Goal: Obtain resource: Download file/media

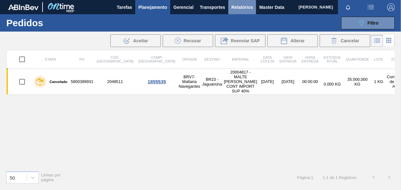
click at [250, 6] on span "Relatórios" at bounding box center [241, 7] width 21 height 8
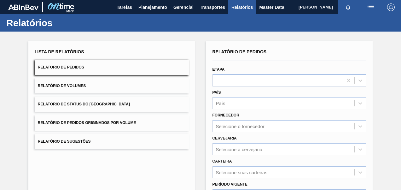
click at [78, 123] on span "Relatório de Pedidos Originados por Volume" at bounding box center [87, 122] width 98 height 4
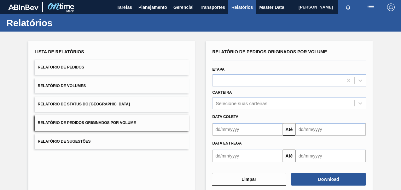
click at [241, 109] on div "Data coleta Até" at bounding box center [289, 122] width 159 height 26
click at [242, 103] on div "Relatório de Pedidos Originados por Volume Etapa Carteira Selecione suas cartei…" at bounding box center [289, 104] width 154 height 115
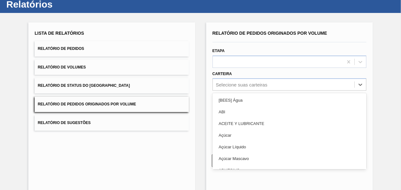
scroll to position [19, 0]
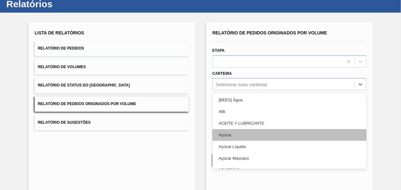
click at [228, 135] on div "Açúcar" at bounding box center [289, 135] width 154 height 12
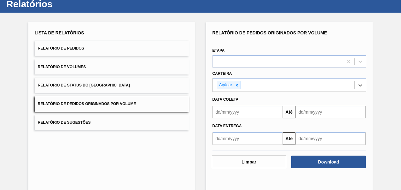
click at [234, 117] on input "text" at bounding box center [247, 112] width 70 height 13
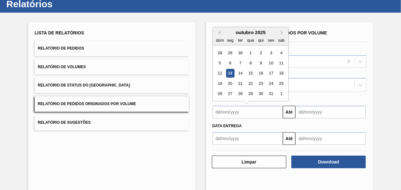
type input "[DATE]"
click at [319, 112] on input "text" at bounding box center [330, 112] width 70 height 13
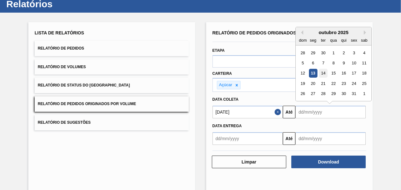
click at [323, 75] on div "14" at bounding box center [323, 73] width 9 height 9
type input "[DATE]"
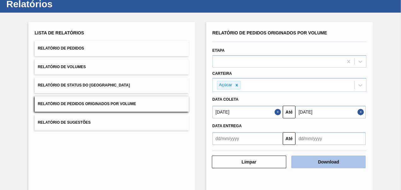
click at [320, 157] on button "Download" at bounding box center [328, 161] width 74 height 13
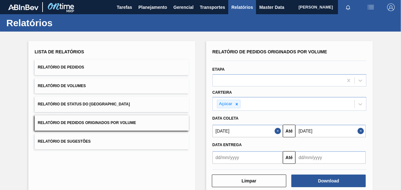
scroll to position [29, 0]
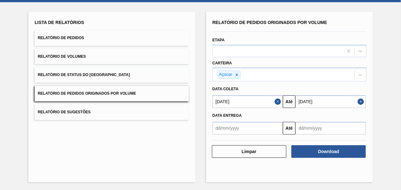
click at [72, 38] on span "Relatório de Pedidos" at bounding box center [61, 38] width 46 height 4
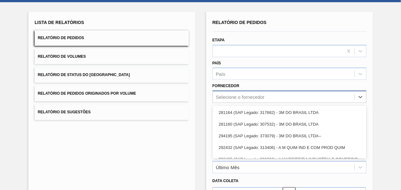
click at [243, 100] on div "option 281164 (SAP Legado: 317682) - 3M DO BRASIL LTDA focused, 1 of 101. 101 r…" at bounding box center [289, 96] width 154 height 12
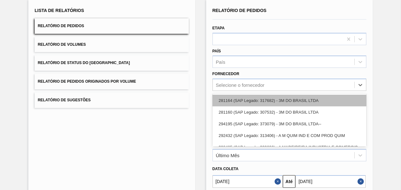
scroll to position [42, 0]
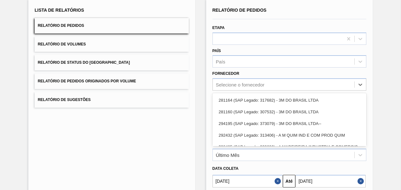
click at [179, 136] on div "Lista de Relatórios Relatório de Pedidos Relatório de Volumes Relatório de Stat…" at bounding box center [111, 121] width 167 height 245
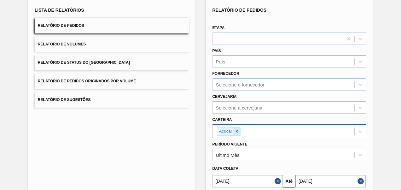
click at [235, 130] on icon at bounding box center [236, 131] width 4 height 4
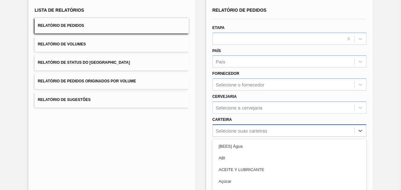
scroll to position [87, 0]
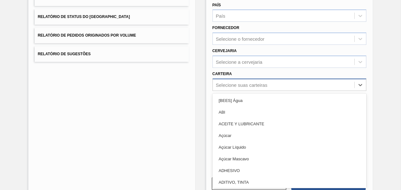
click at [227, 91] on div "option Açúcar, deselected. option Açúcar focused, 4 of 101. 101 results availab…" at bounding box center [289, 84] width 154 height 12
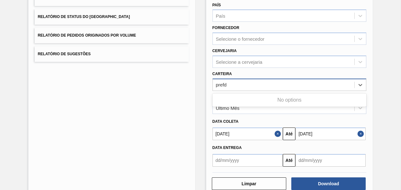
type input "pref"
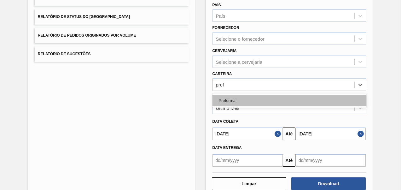
click at [226, 100] on div "Preforma" at bounding box center [289, 101] width 154 height 12
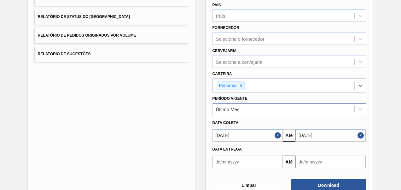
click at [227, 113] on div "Último Mês" at bounding box center [284, 109] width 142 height 9
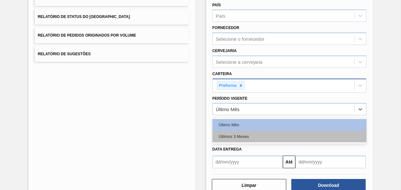
click at [228, 135] on div "Últimos 3 Meses" at bounding box center [289, 136] width 154 height 12
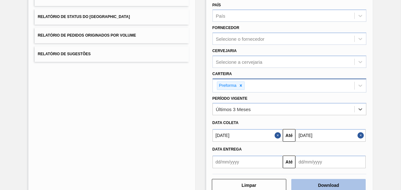
click at [318, 184] on button "Download" at bounding box center [328, 185] width 74 height 13
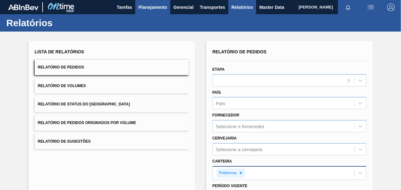
click at [163, 8] on span "Planejamento" at bounding box center [152, 7] width 29 height 8
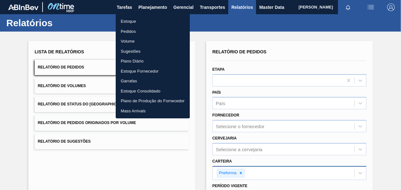
click at [132, 31] on li "Pedidos" at bounding box center [153, 31] width 74 height 10
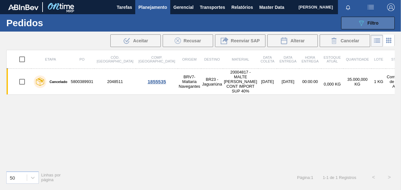
click at [361, 26] on icon "089F7B8B-B2A5-4AFE-B5C0-19BA573D28AC" at bounding box center [361, 23] width 8 height 8
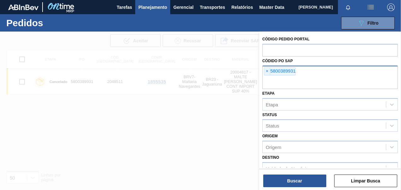
click at [267, 70] on span "×" at bounding box center [267, 71] width 6 height 8
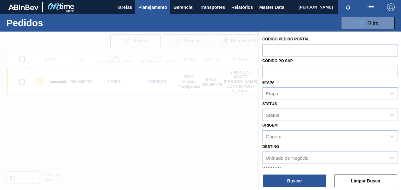
paste input "5800393684"
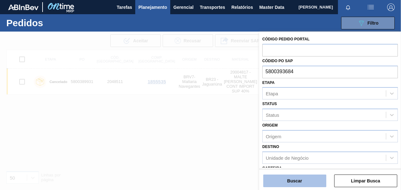
type input "5800393684"
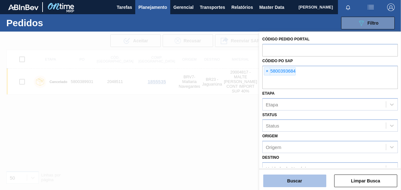
click at [308, 180] on button "Buscar" at bounding box center [294, 180] width 63 height 13
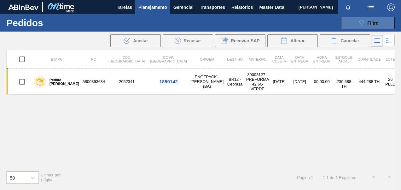
click at [371, 26] on div "089F7B8B-B2A5-4AFE-B5C0-19BA573D28AC Filtro" at bounding box center [367, 23] width 21 height 8
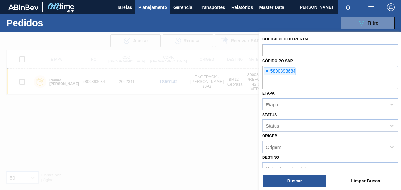
click at [263, 72] on div "× 5800393684" at bounding box center [329, 77] width 135 height 23
click at [268, 68] on span "×" at bounding box center [267, 71] width 6 height 8
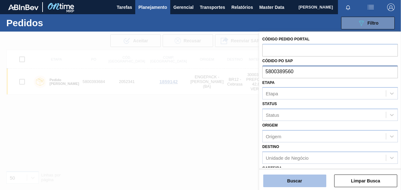
type input "5800389560"
click at [298, 183] on button "Buscar" at bounding box center [294, 180] width 63 height 13
